Goal: Task Accomplishment & Management: Use online tool/utility

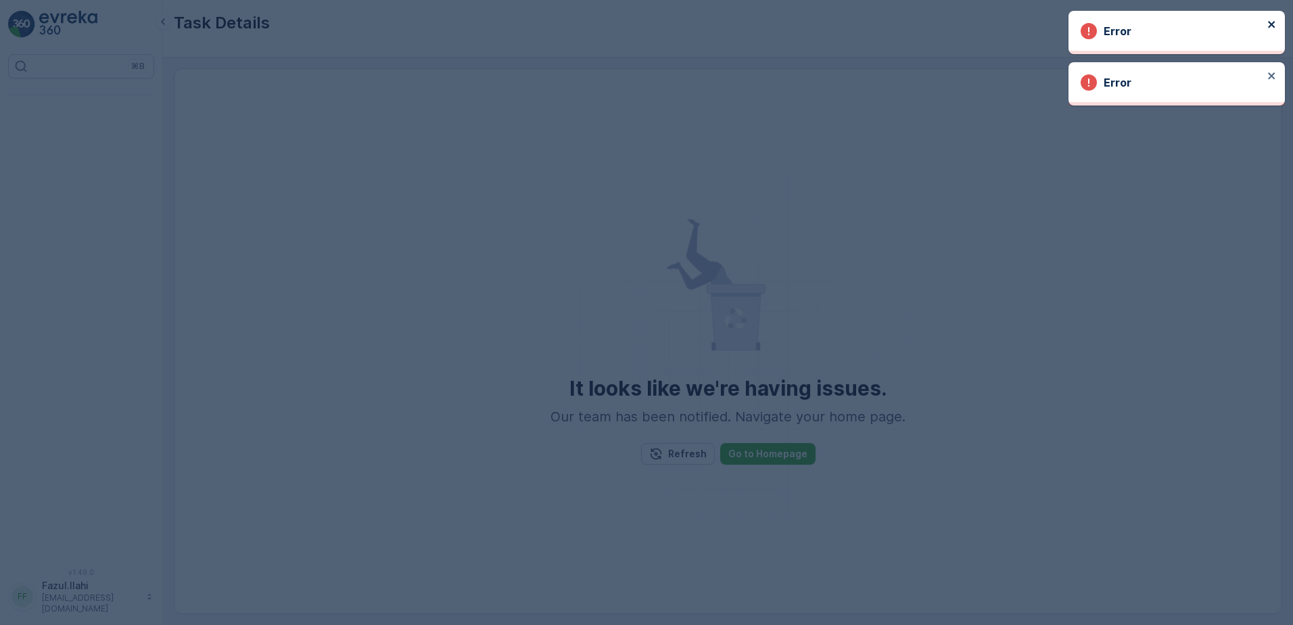
click at [1268, 31] on button "close" at bounding box center [1271, 25] width 9 height 13
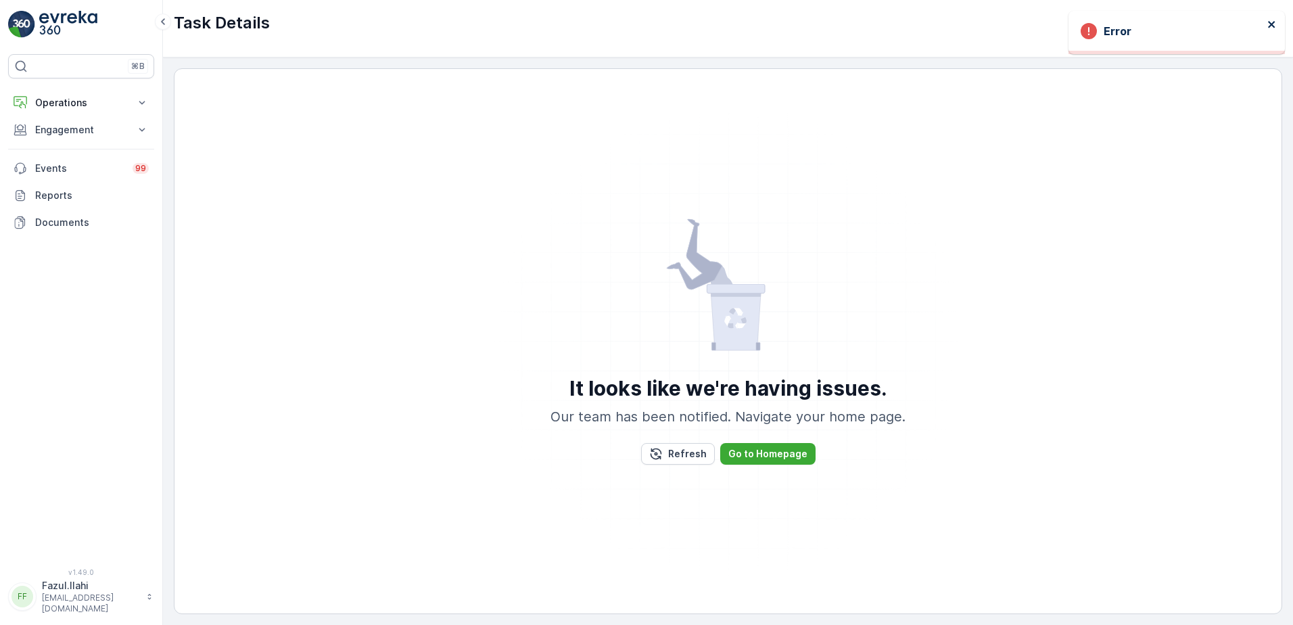
click at [1275, 21] on icon "close" at bounding box center [1271, 24] width 9 height 11
click at [66, 128] on p "Engagement" at bounding box center [81, 130] width 92 height 14
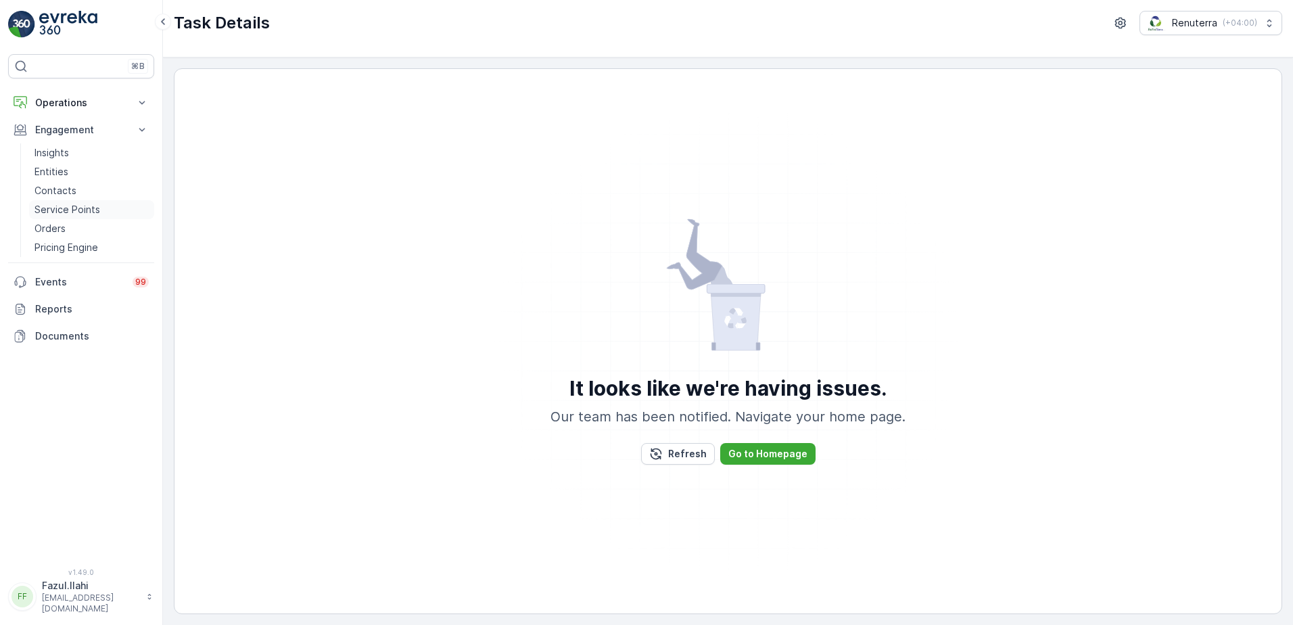
click at [89, 209] on p "Service Points" at bounding box center [67, 210] width 66 height 14
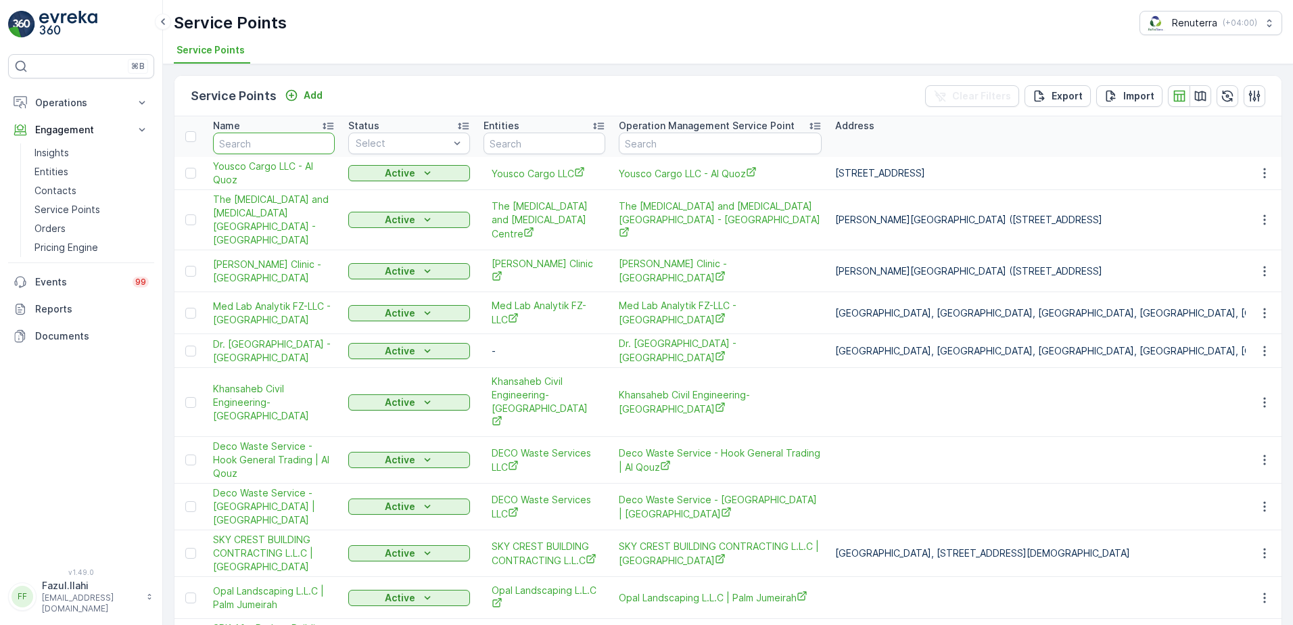
click at [245, 143] on input "text" at bounding box center [274, 144] width 122 height 22
type input "American"
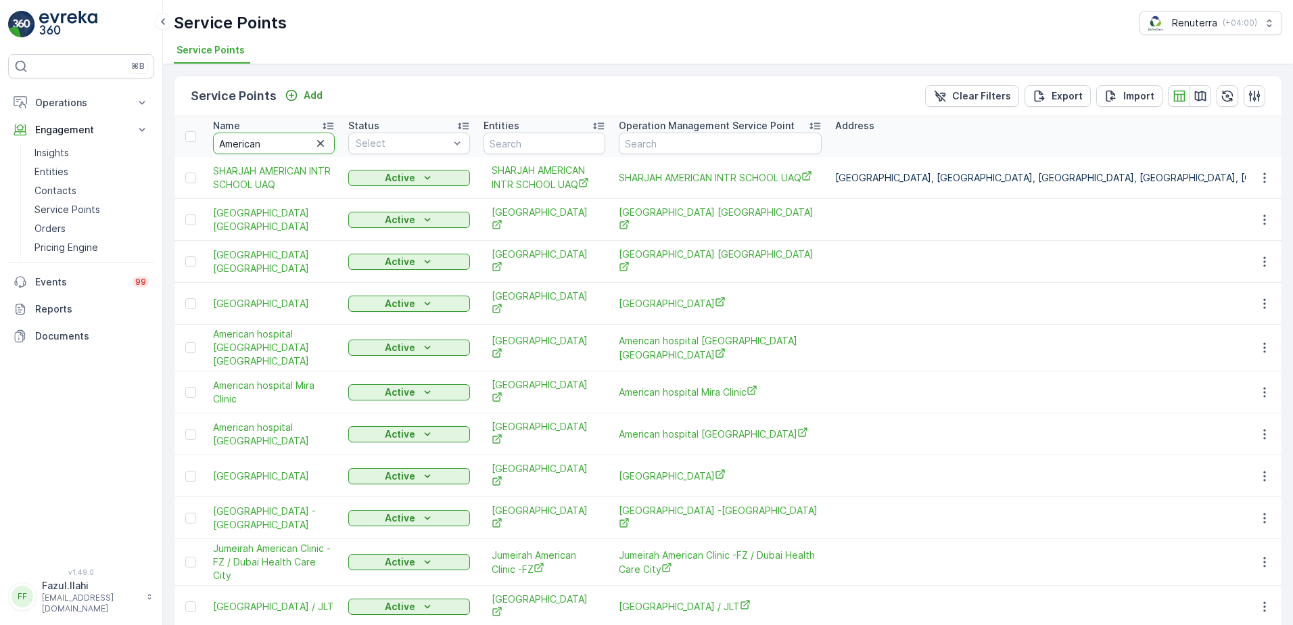
click at [276, 144] on input "American" at bounding box center [274, 144] width 122 height 22
type input "American Hosp"
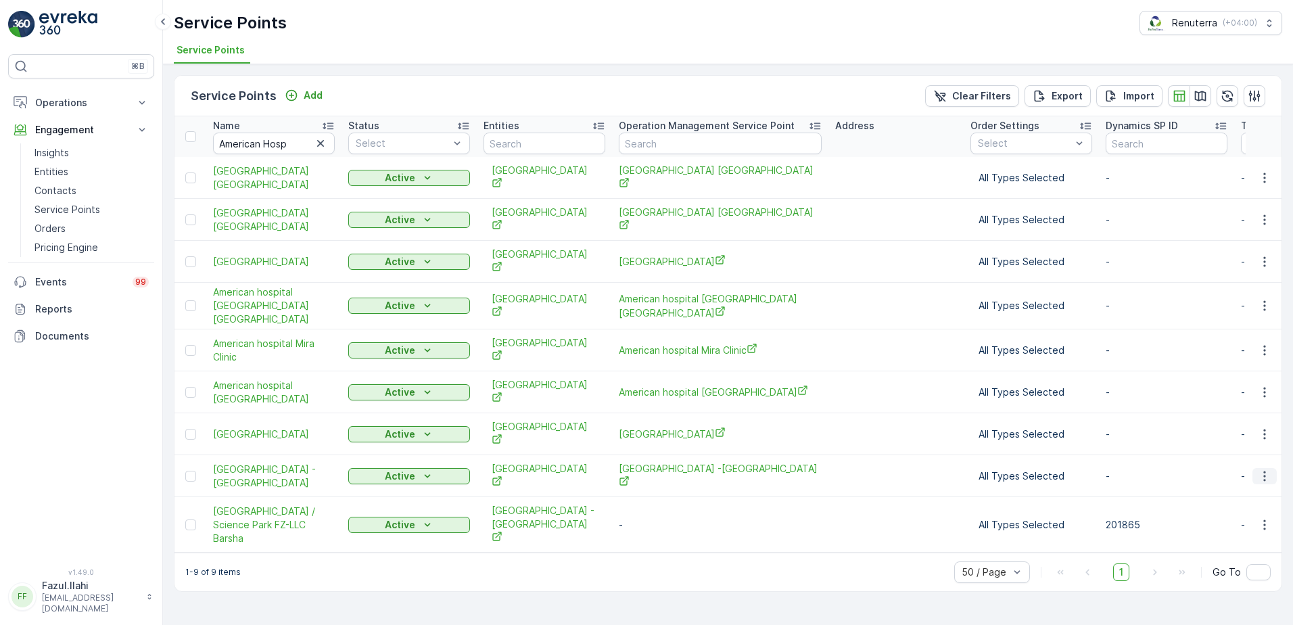
click at [1265, 469] on icon "button" at bounding box center [1265, 476] width 14 height 14
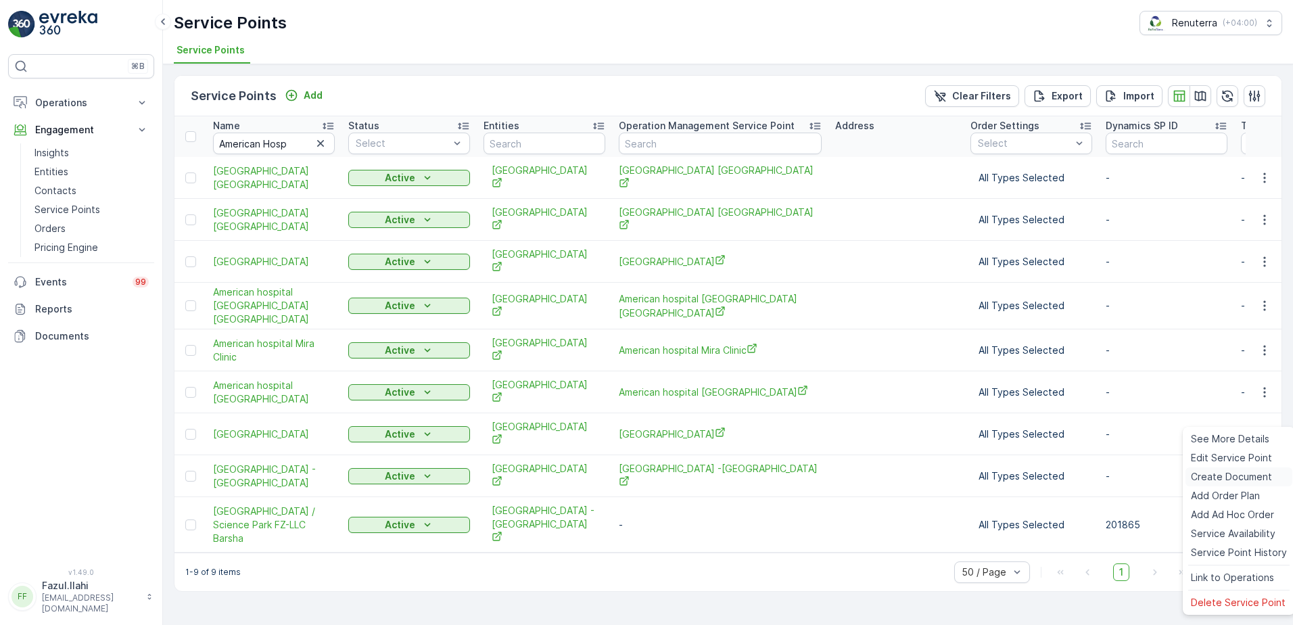
click at [1220, 477] on span "Create Document" at bounding box center [1231, 477] width 81 height 14
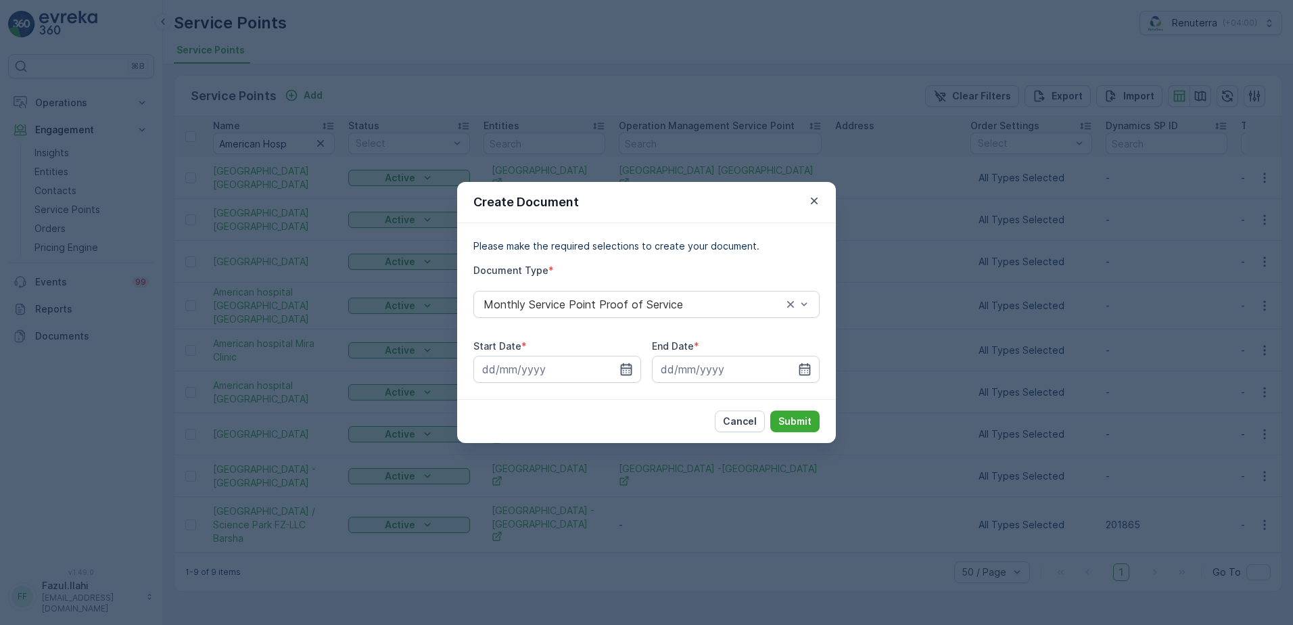
click at [628, 365] on icon "button" at bounding box center [626, 369] width 11 height 12
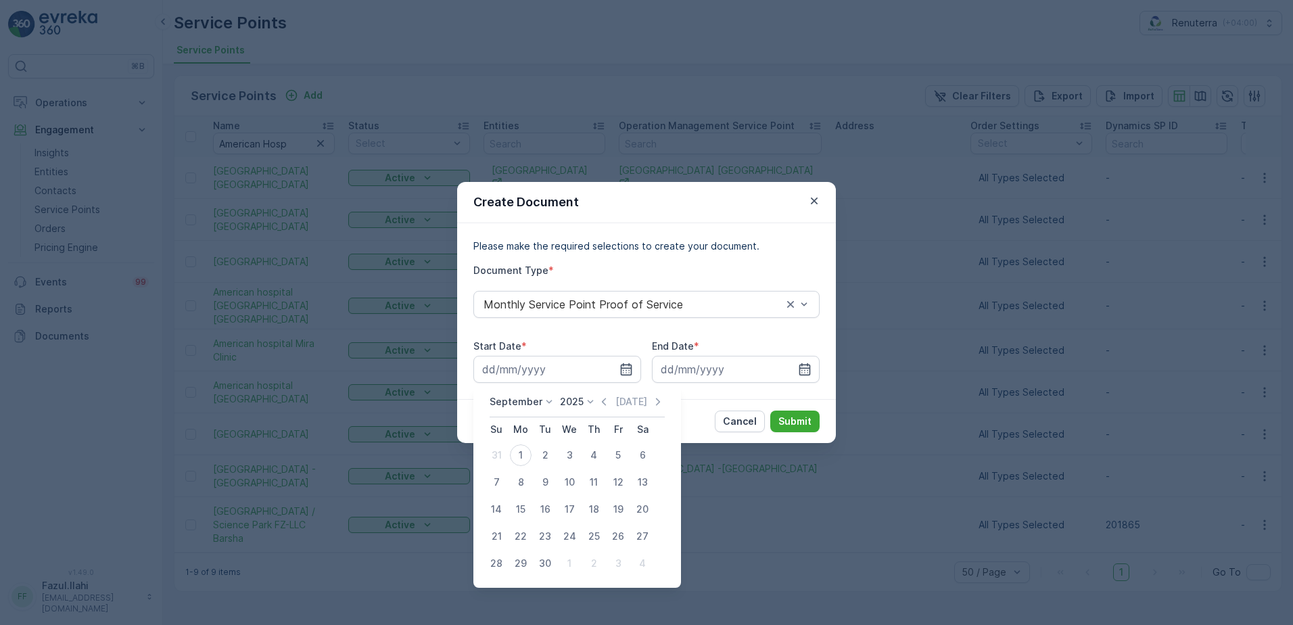
click at [600, 394] on div "September 2025 Today Su Mo Tu We Th Fr Sa 31 1 2 3 4 5 6 7 8 9 10 11 12 13 14 1…" at bounding box center [577, 486] width 208 height 204
click at [599, 404] on icon "button" at bounding box center [604, 402] width 14 height 14
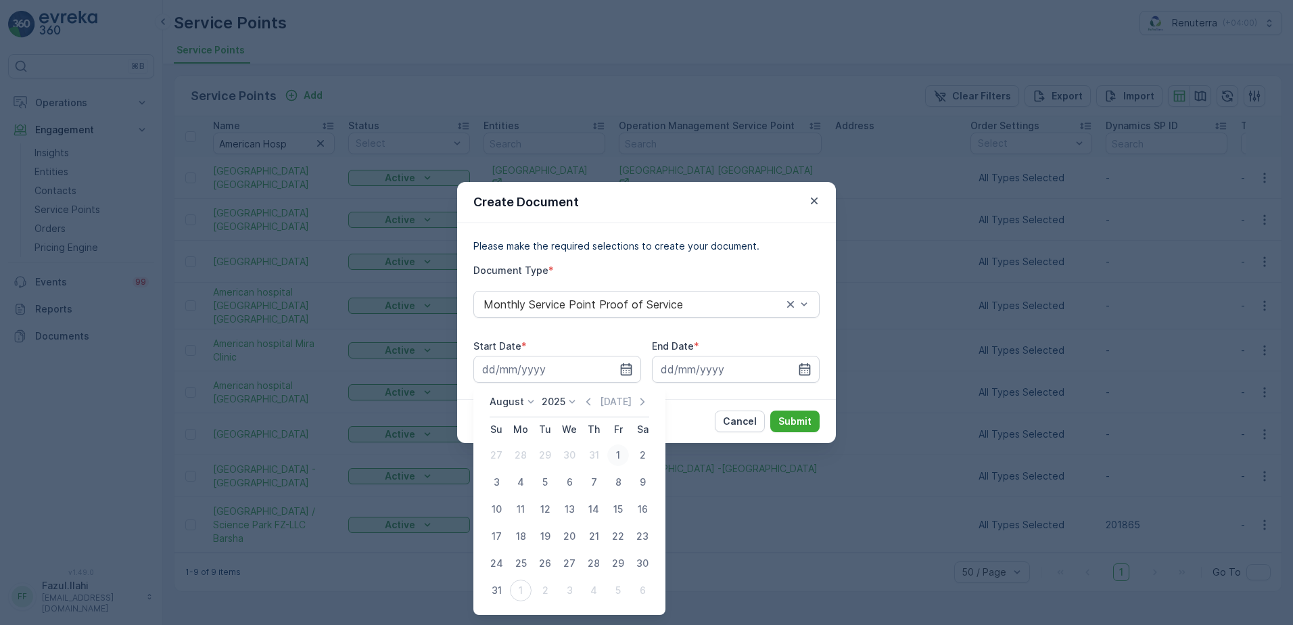
click at [617, 456] on div "1" at bounding box center [618, 455] width 22 height 22
type input "01.08.2025"
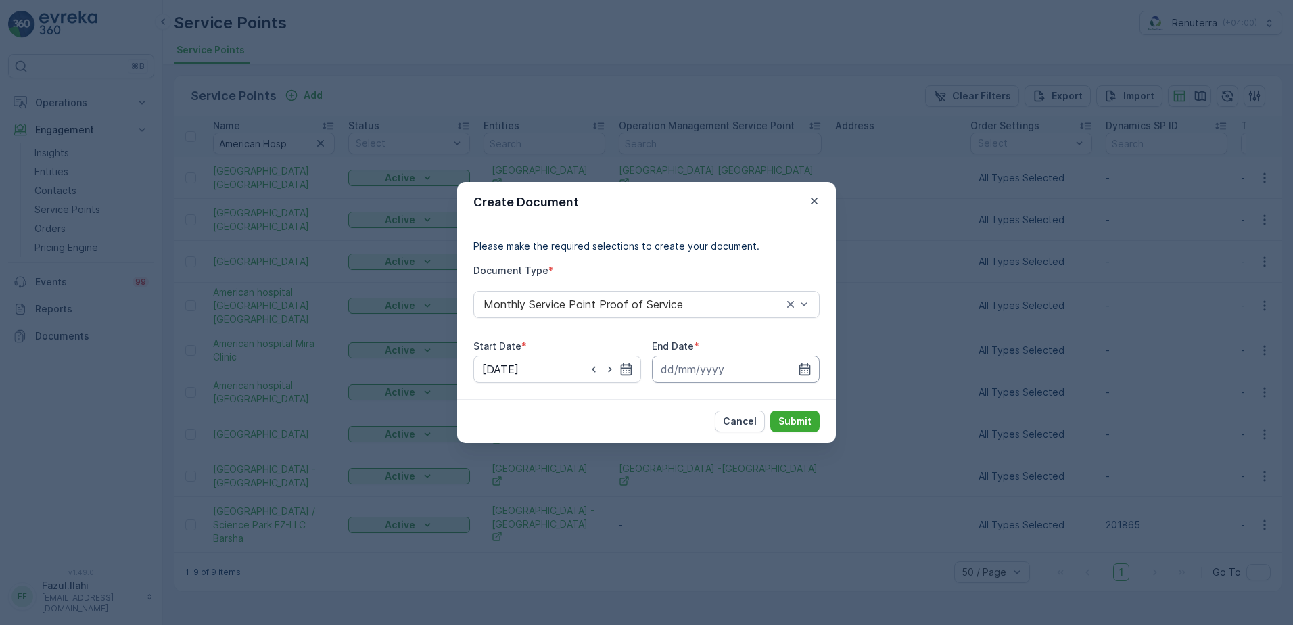
click at [812, 369] on input at bounding box center [736, 369] width 168 height 27
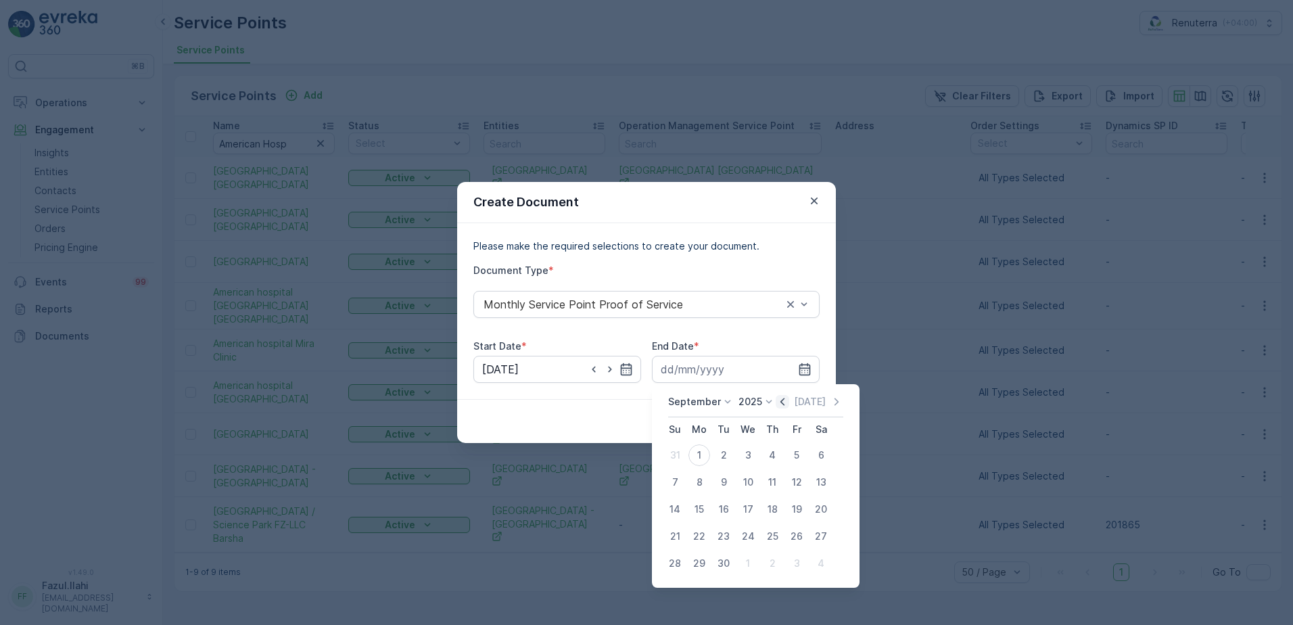
click at [778, 408] on icon "button" at bounding box center [783, 402] width 14 height 14
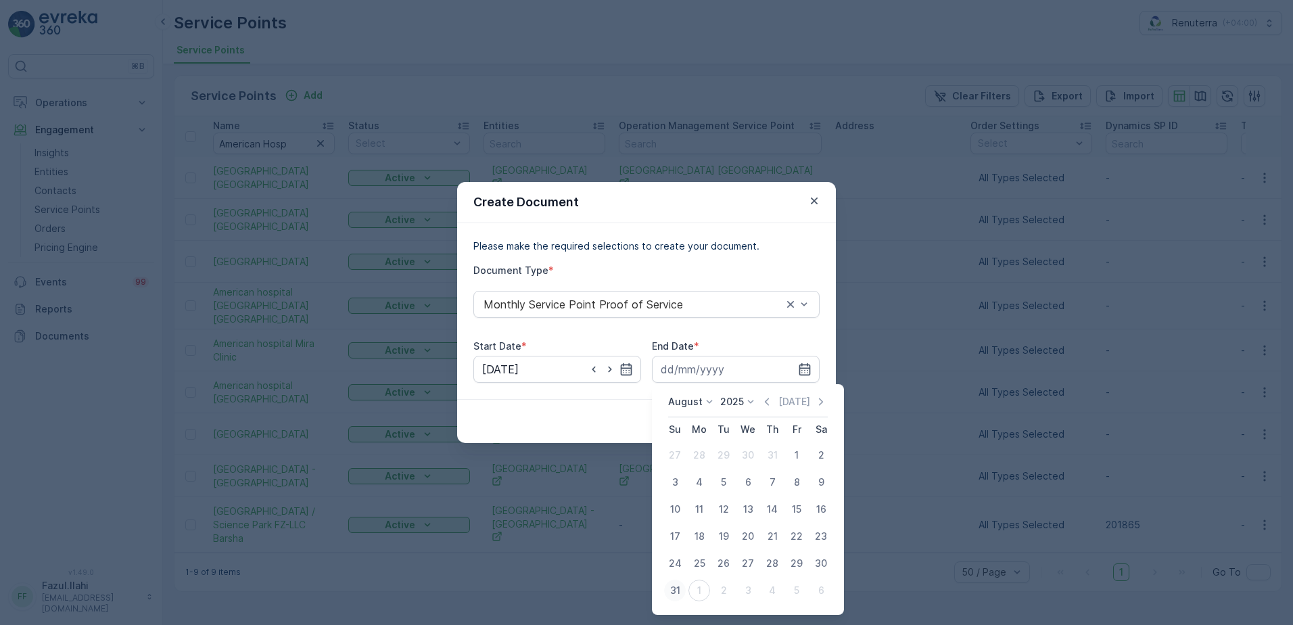
click at [673, 592] on div "31" at bounding box center [675, 591] width 22 height 22
type input "31.08.2025"
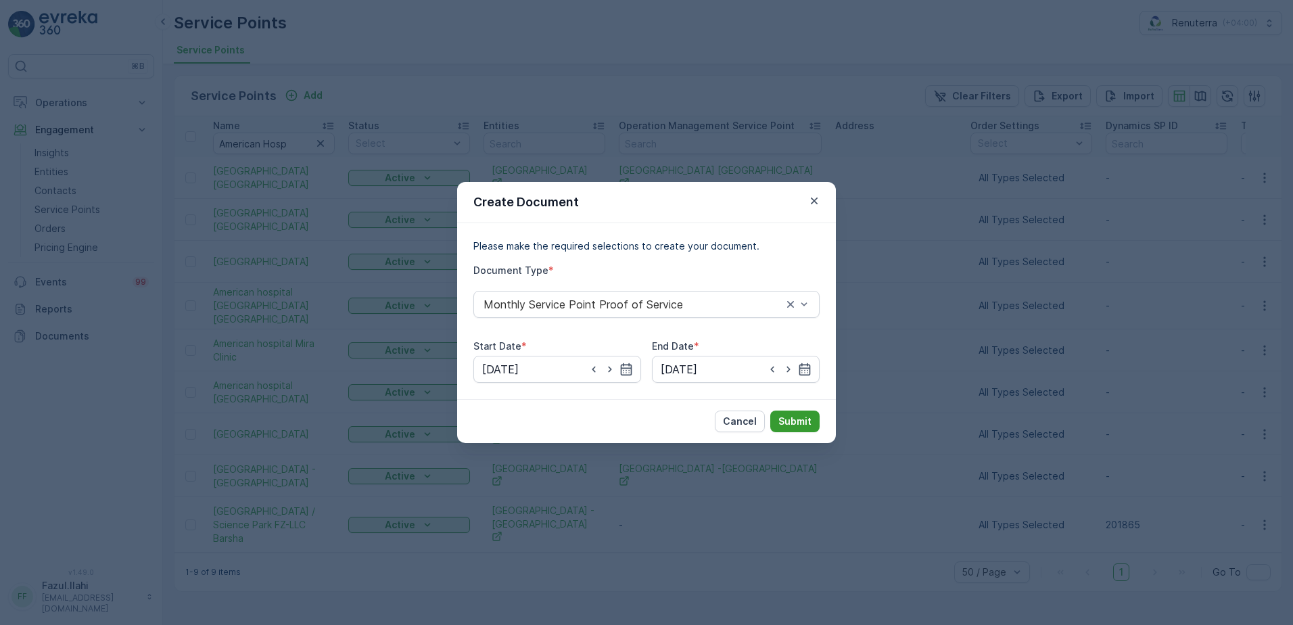
click at [795, 424] on p "Submit" at bounding box center [794, 422] width 33 height 14
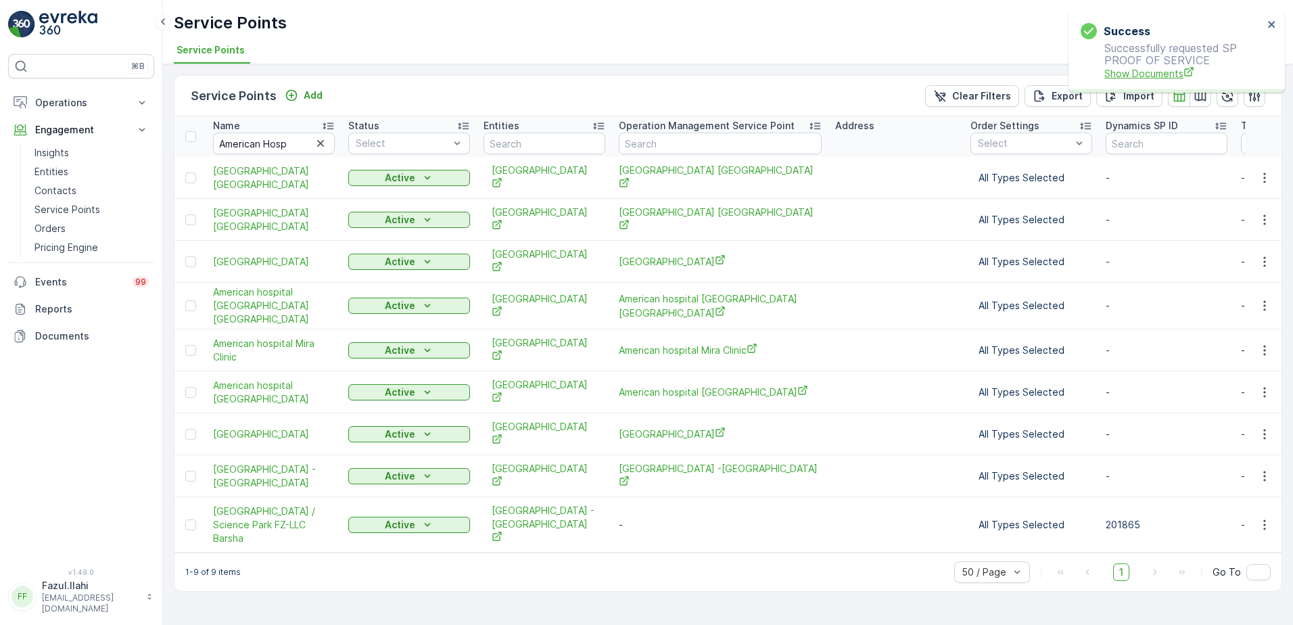
click at [1150, 78] on span "Show Documents" at bounding box center [1183, 73] width 159 height 14
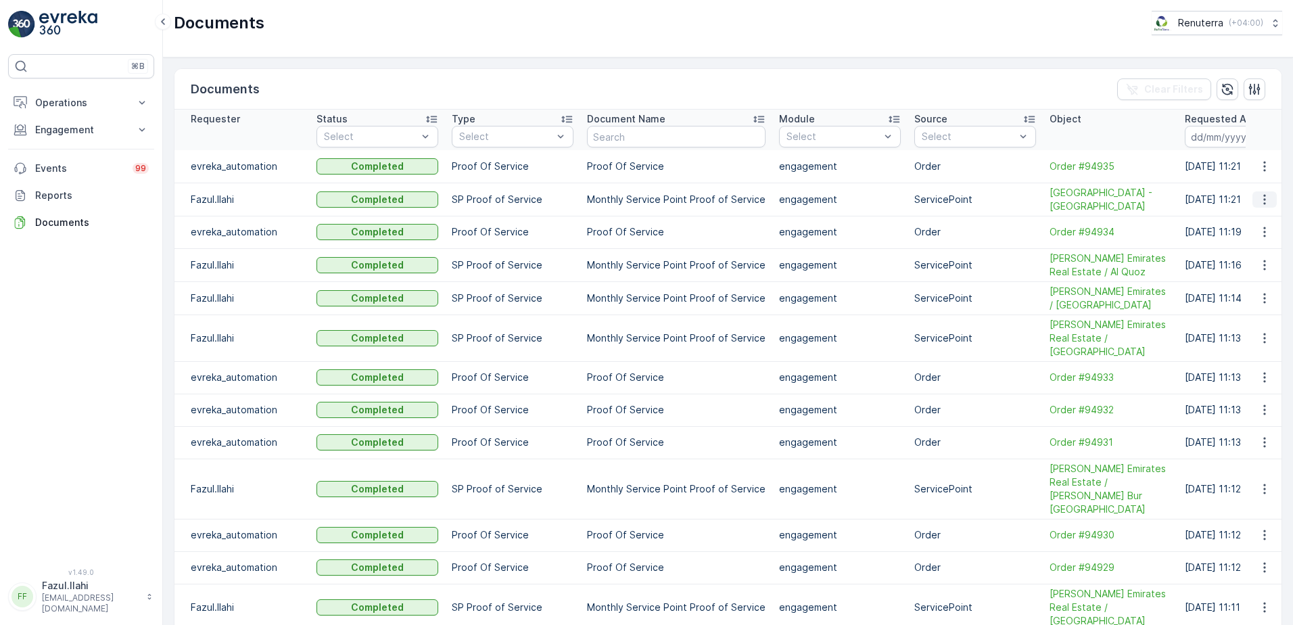
click at [1262, 202] on icon "button" at bounding box center [1265, 200] width 14 height 14
click at [1250, 225] on span "See Details" at bounding box center [1261, 220] width 52 height 14
